Goal: Task Accomplishment & Management: Manage account settings

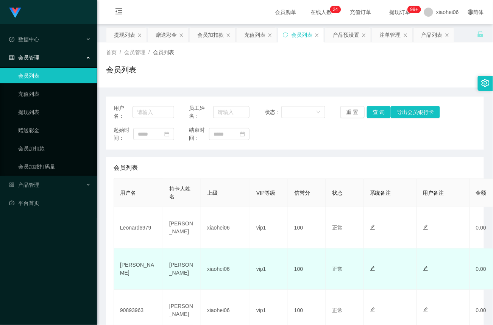
click at [419, 264] on td at bounding box center [443, 268] width 53 height 41
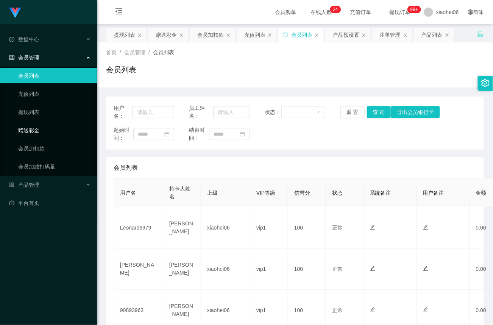
drag, startPoint x: 44, startPoint y: 129, endPoint x: 70, endPoint y: 118, distance: 28.0
click at [43, 129] on link "赠送彩金" at bounding box center [54, 130] width 73 height 15
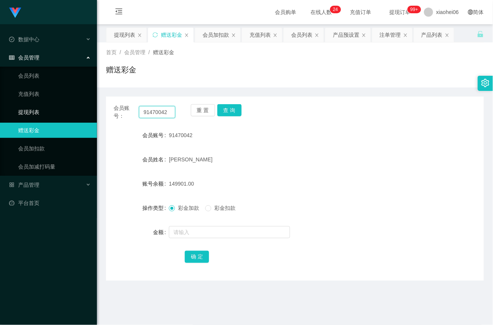
drag, startPoint x: 173, startPoint y: 113, endPoint x: 25, endPoint y: 107, distance: 148.5
click at [25, 107] on section "Jingdong工作台代理端 数据中心 会员管理 会员列表 充值列表 提现列表 赠送彩金 会员加扣款 会员加减打码量 产品管理 平台首页 保存配置 重置配置 …" at bounding box center [246, 229] width 493 height 459
drag, startPoint x: 235, startPoint y: 107, endPoint x: 235, endPoint y: 111, distance: 4.5
click at [235, 107] on button "查 询" at bounding box center [229, 110] width 24 height 12
click at [235, 109] on button "查 询" at bounding box center [229, 110] width 24 height 12
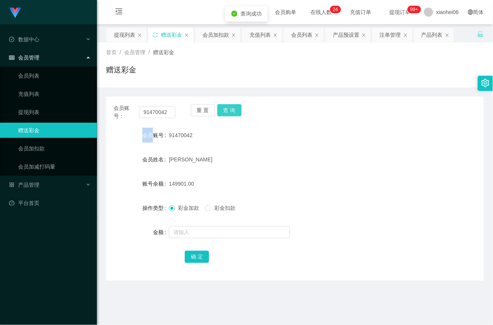
click at [235, 109] on div "重 置 查 询" at bounding box center [222, 112] width 62 height 16
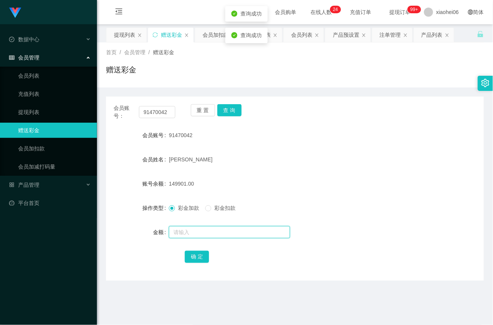
click at [210, 235] on input "text" at bounding box center [229, 232] width 121 height 12
type input "25000"
drag, startPoint x: 192, startPoint y: 233, endPoint x: 120, endPoint y: 222, distance: 72.4
click at [120, 222] on form "会员账号 91470042 会员姓名 [PERSON_NAME] AI MEI 账号余额 149901.00 操作类型 彩金加款 彩金扣款 金额 25000 …" at bounding box center [295, 196] width 378 height 136
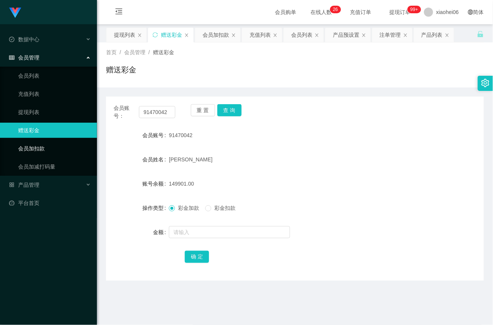
click at [38, 142] on link "会员加扣款" at bounding box center [54, 148] width 73 height 15
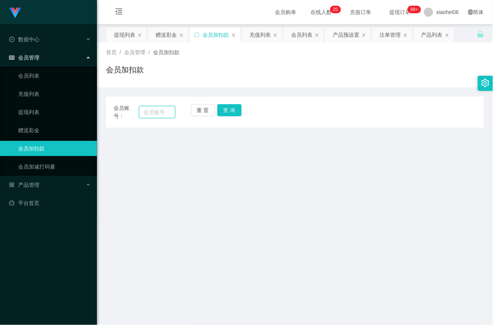
drag, startPoint x: 155, startPoint y: 112, endPoint x: 172, endPoint y: 115, distance: 17.4
click at [155, 112] on input "text" at bounding box center [157, 112] width 36 height 12
paste input "25000"
type input "25000"
click at [228, 108] on button "查 询" at bounding box center [229, 110] width 24 height 12
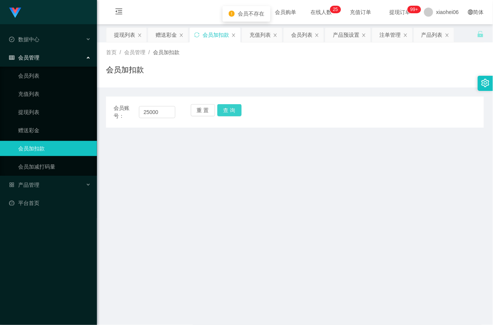
click at [233, 111] on button "查 询" at bounding box center [229, 110] width 24 height 12
click at [233, 111] on button "查 询" at bounding box center [233, 110] width 33 height 12
click at [233, 111] on div "重 置 查 询" at bounding box center [222, 112] width 62 height 16
click at [233, 111] on button "查 询" at bounding box center [233, 110] width 33 height 12
drag, startPoint x: 25, startPoint y: 111, endPoint x: 3, endPoint y: 111, distance: 21.2
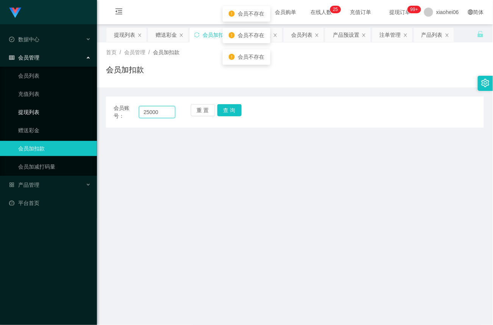
click at [3, 111] on section "Jingdong工作台代理端 数据中心 会员管理 会员列表 充值列表 提现列表 赠送彩金 会员加扣款 会员加减打码量 产品管理 平台首页 保存配置 重置配置 …" at bounding box center [246, 229] width 493 height 459
drag, startPoint x: 317, startPoint y: 279, endPoint x: 308, endPoint y: 269, distance: 13.9
click at [317, 277] on main "关闭左侧 关闭右侧 关闭其它 刷新页面 提现列表 赠送彩金 会员加扣款 充值列表 会员列表 产品预设置 注单管理 产品列表 首页 / 会员管理 / 会员加扣款…" at bounding box center [295, 224] width 396 height 400
drag, startPoint x: 158, startPoint y: 111, endPoint x: 169, endPoint y: 112, distance: 11.0
click at [158, 112] on input "text" at bounding box center [157, 112] width 36 height 12
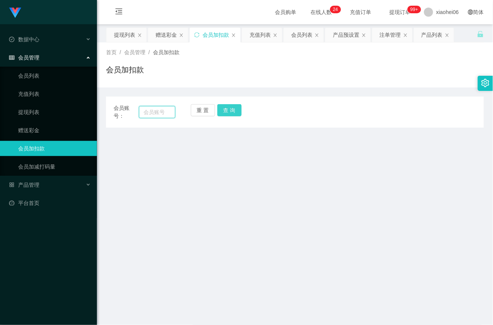
paste input "91470042"
type input "91470042"
click at [229, 106] on button "查 询" at bounding box center [229, 110] width 24 height 12
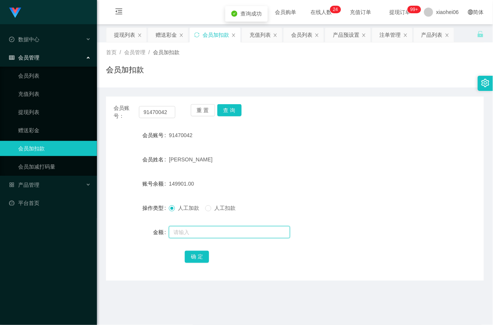
click at [192, 231] on input "text" at bounding box center [229, 232] width 121 height 12
type input "25000"
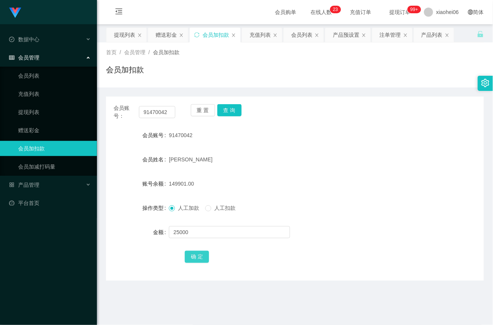
click at [197, 260] on button "确 定" at bounding box center [197, 257] width 24 height 12
click at [46, 143] on link "会员加扣款" at bounding box center [54, 148] width 73 height 15
drag, startPoint x: 171, startPoint y: 113, endPoint x: 81, endPoint y: 108, distance: 90.2
click at [81, 108] on section "Jingdong工作台代理端 数据中心 会员管理 会员列表 充值列表 提现列表 赠送彩金 会员加扣款 会员加减打码量 产品管理 平台首页 保存配置 重置配置 …" at bounding box center [246, 229] width 493 height 459
paste input "Leon2025"
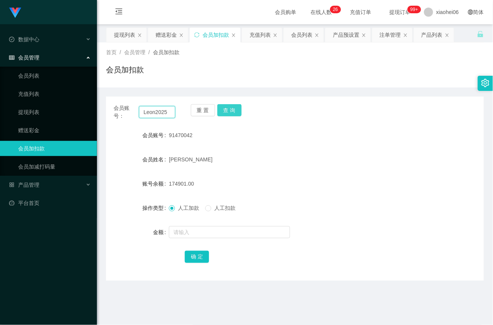
type input "Leon2025"
click at [229, 112] on button "查 询" at bounding box center [229, 110] width 24 height 12
click at [230, 112] on button "查 询" at bounding box center [229, 110] width 24 height 12
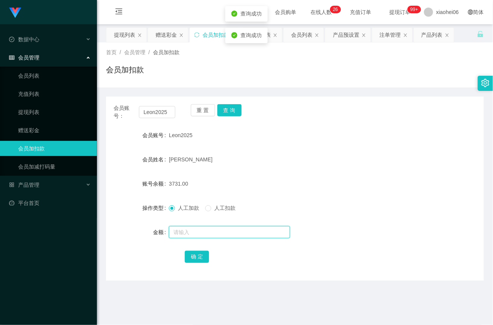
drag, startPoint x: 190, startPoint y: 232, endPoint x: 207, endPoint y: 236, distance: 17.6
click at [190, 232] on input "text" at bounding box center [229, 232] width 121 height 12
type input "4000"
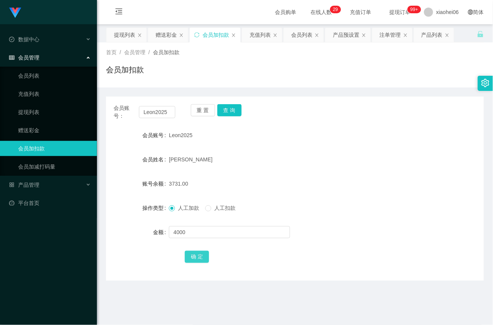
click at [197, 257] on button "确 定" at bounding box center [197, 257] width 24 height 12
